Goal: Task Accomplishment & Management: Use online tool/utility

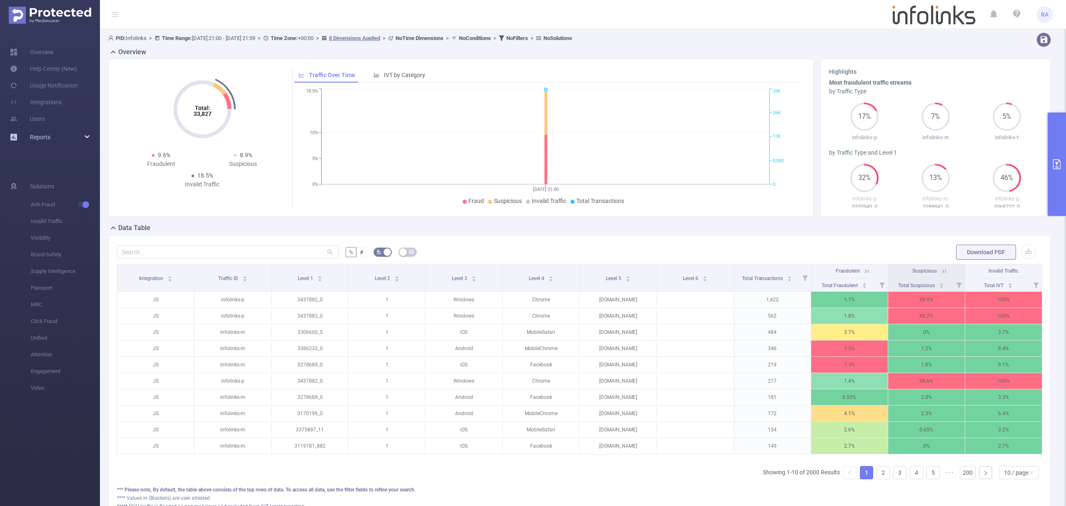
click at [42, 129] on link "Reports" at bounding box center [40, 137] width 20 height 17
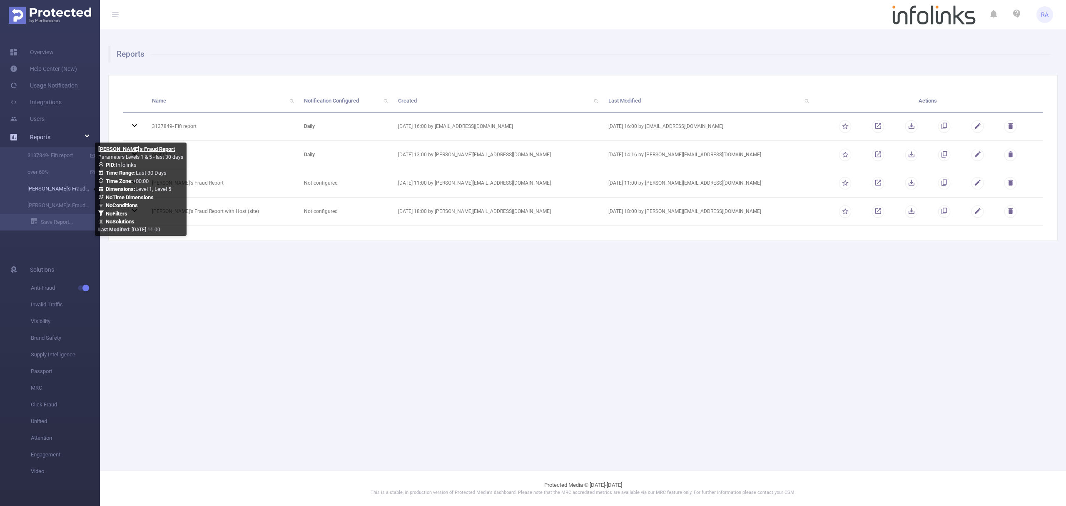
click at [62, 188] on link "[PERSON_NAME]'s Fraud Report" at bounding box center [53, 188] width 73 height 17
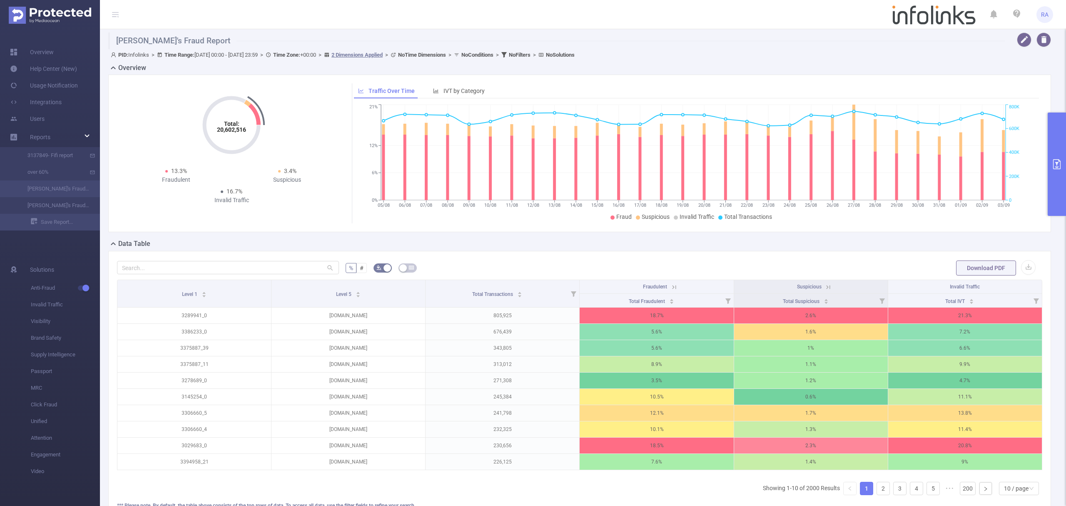
click at [1065, 179] on button "primary" at bounding box center [1057, 163] width 18 height 103
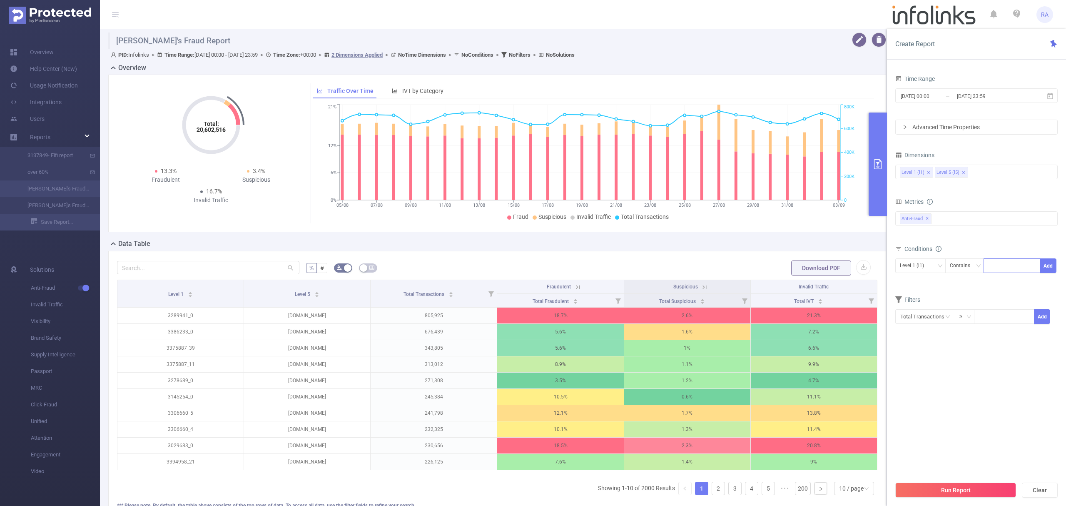
click at [1009, 271] on div at bounding box center [1012, 266] width 48 height 14
paste input "3438762"
type input "3438762"
click at [1045, 268] on button "Add" at bounding box center [1048, 265] width 16 height 15
click at [959, 489] on button "Run Report" at bounding box center [955, 489] width 121 height 15
